Goal: Task Accomplishment & Management: Complete application form

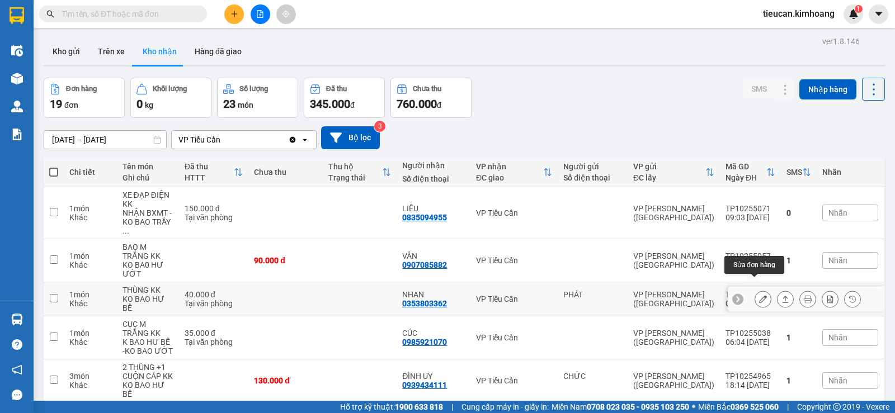
click at [759, 295] on icon at bounding box center [763, 299] width 8 height 8
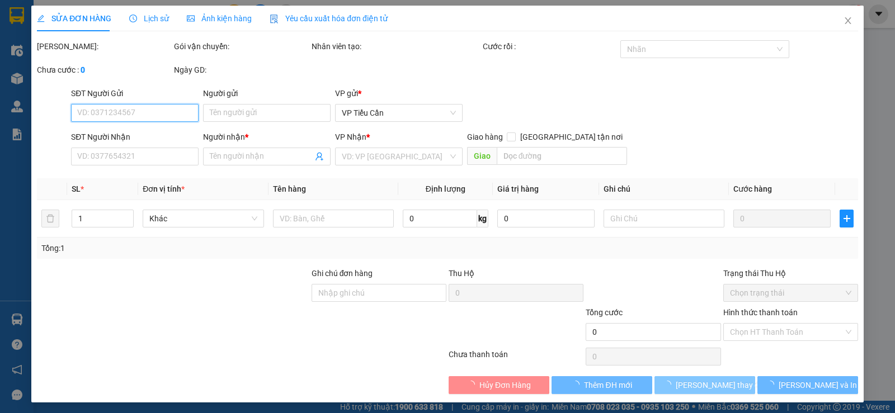
type input "PHÁT"
type input "0353803362"
type input "NHAN"
type input "40.000"
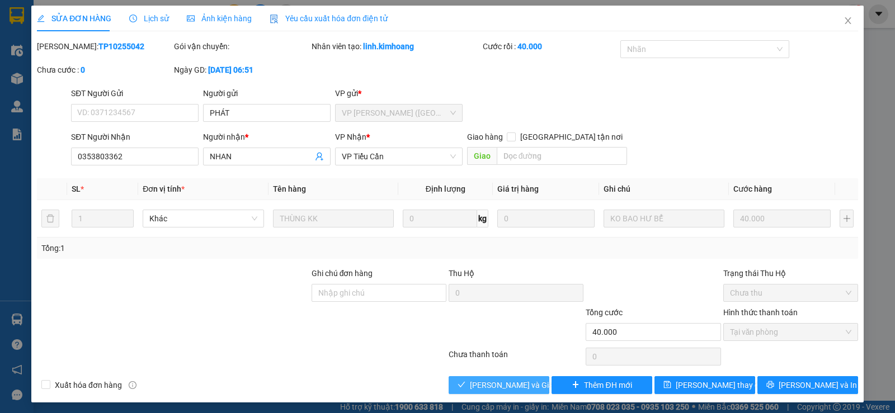
click at [514, 385] on span "[PERSON_NAME] và Giao hàng" at bounding box center [523, 385] width 107 height 12
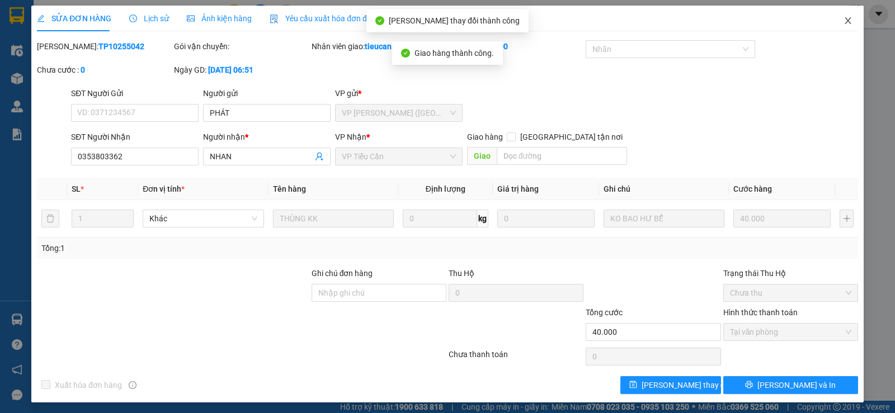
click at [843, 24] on icon "close" at bounding box center [847, 20] width 9 height 9
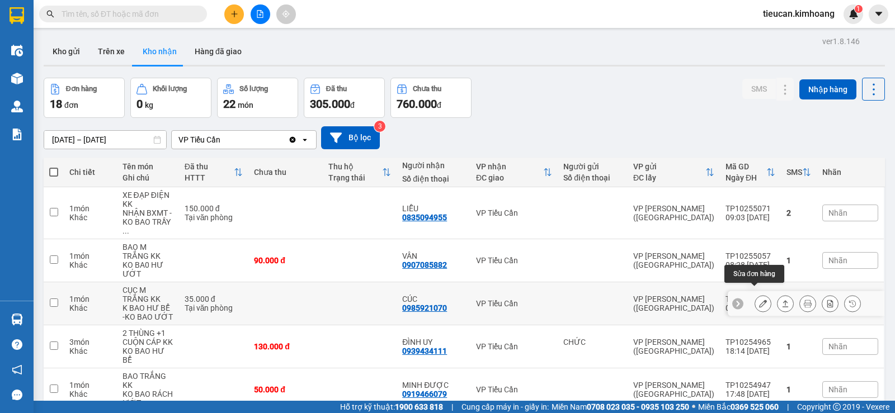
click at [759, 300] on icon at bounding box center [763, 304] width 8 height 8
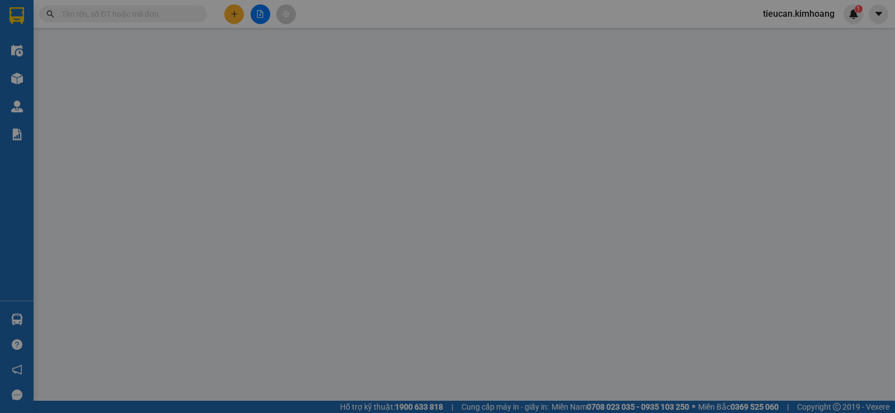
type input "0985921070"
type input "CÚC"
type input "35.000"
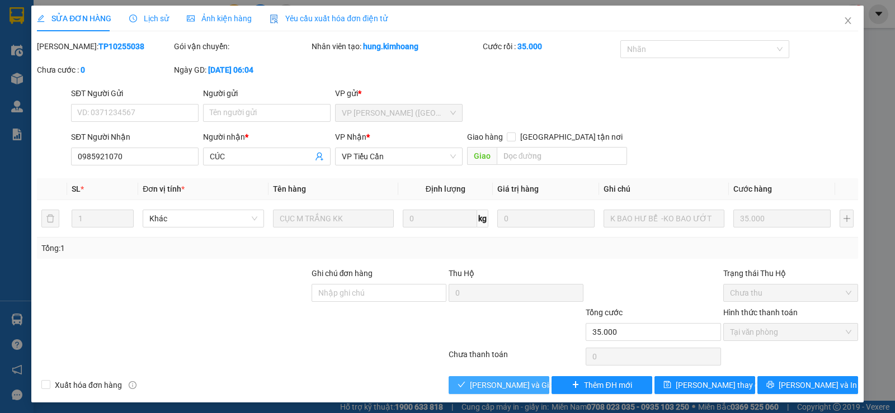
click at [516, 380] on span "[PERSON_NAME] và Giao hàng" at bounding box center [523, 385] width 107 height 12
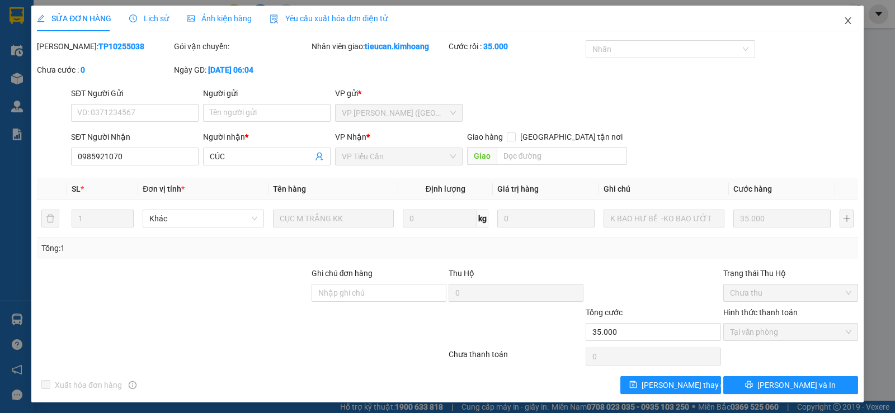
click at [843, 18] on icon "close" at bounding box center [847, 20] width 9 height 9
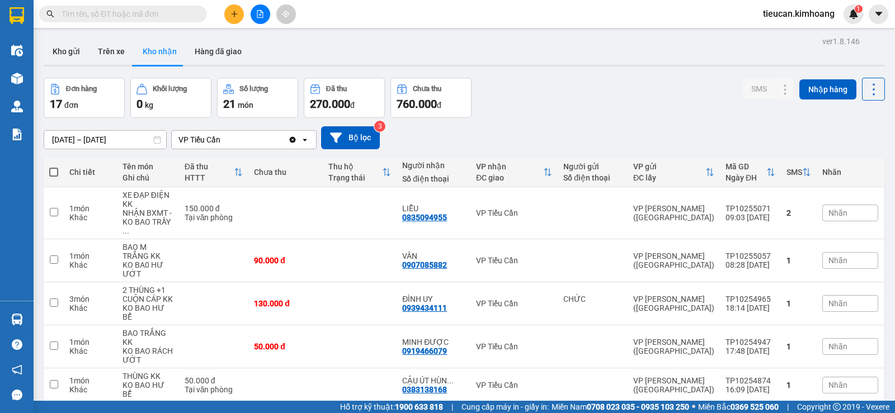
scroll to position [224, 0]
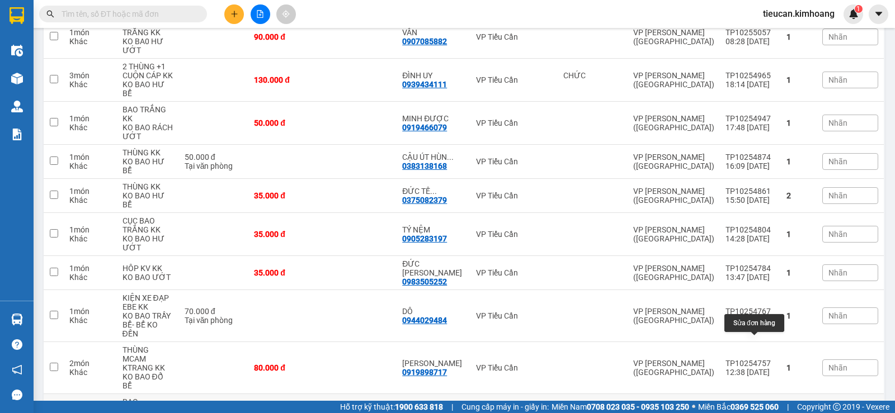
click at [756, 406] on button at bounding box center [763, 416] width 16 height 20
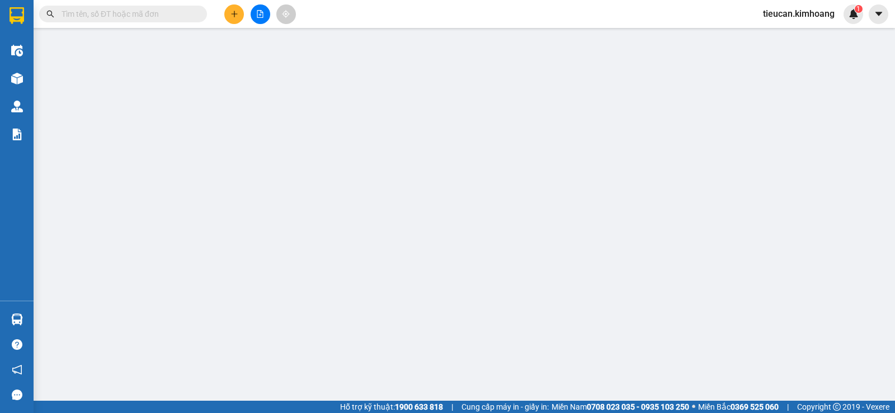
type input "0977224460"
type input "VY"
type input "90.000"
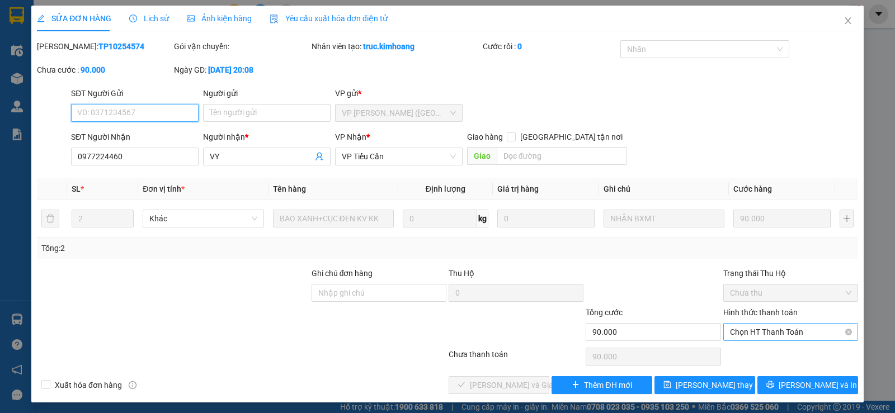
click at [750, 333] on span "Chọn HT Thanh Toán" at bounding box center [790, 332] width 121 height 17
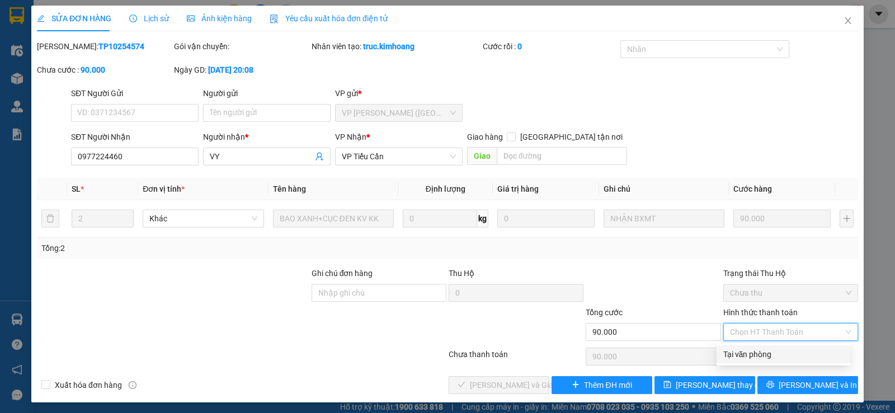
click at [750, 356] on div "Tại văn phòng" at bounding box center [783, 354] width 120 height 12
type input "0"
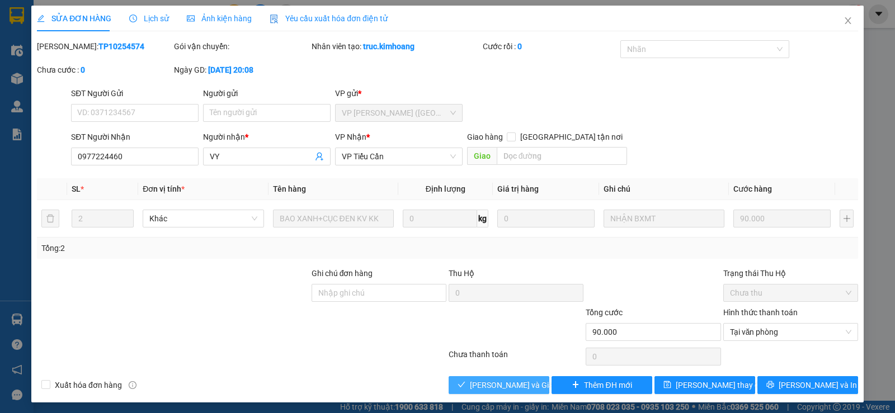
click at [471, 380] on span "[PERSON_NAME] và Giao hàng" at bounding box center [523, 385] width 107 height 12
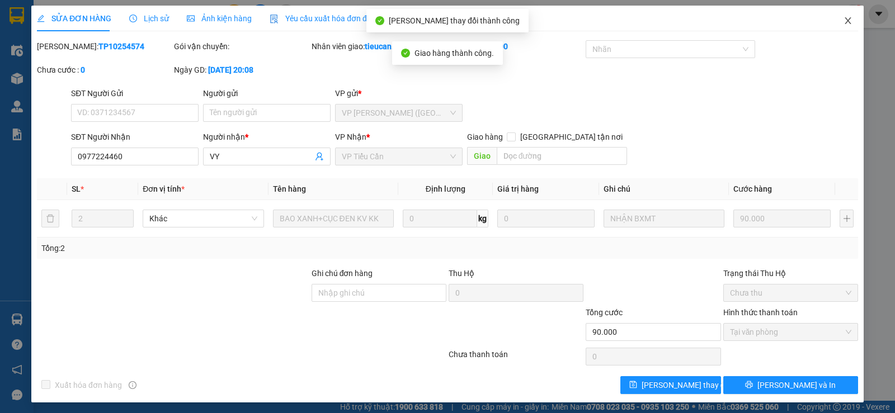
click at [843, 17] on icon "close" at bounding box center [847, 20] width 9 height 9
